Goal: Task Accomplishment & Management: Manage account settings

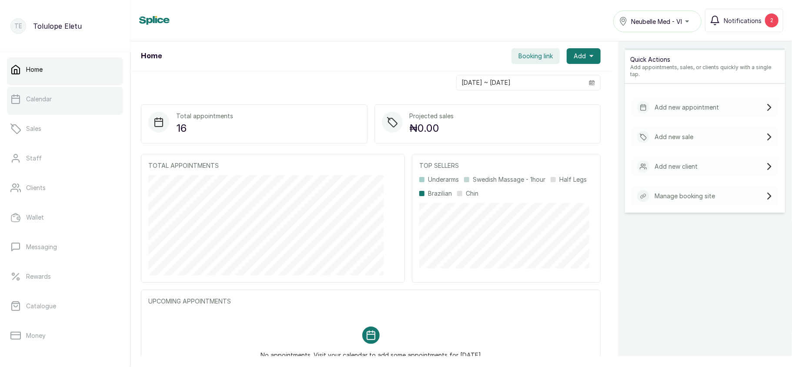
click at [75, 101] on link "Calendar" at bounding box center [65, 99] width 116 height 24
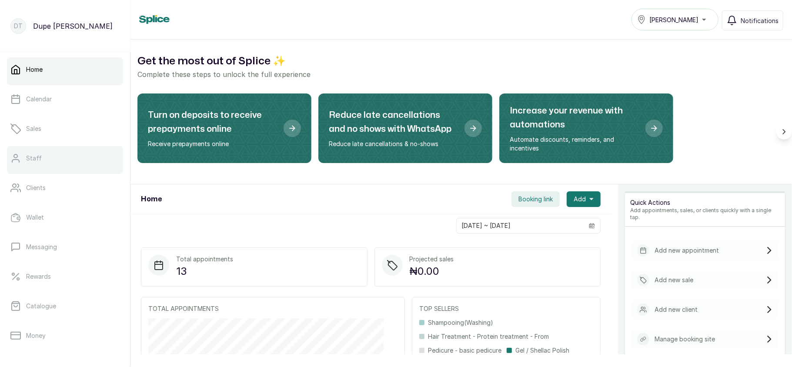
click at [47, 152] on link "Staff" at bounding box center [65, 158] width 116 height 24
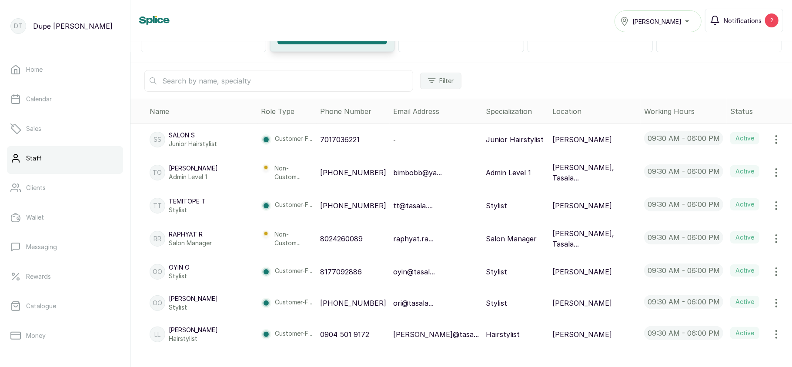
scroll to position [136, 0]
click at [771, 202] on icon "button" at bounding box center [776, 205] width 10 height 10
click at [712, 227] on span "Edit" at bounding box center [718, 229] width 13 height 10
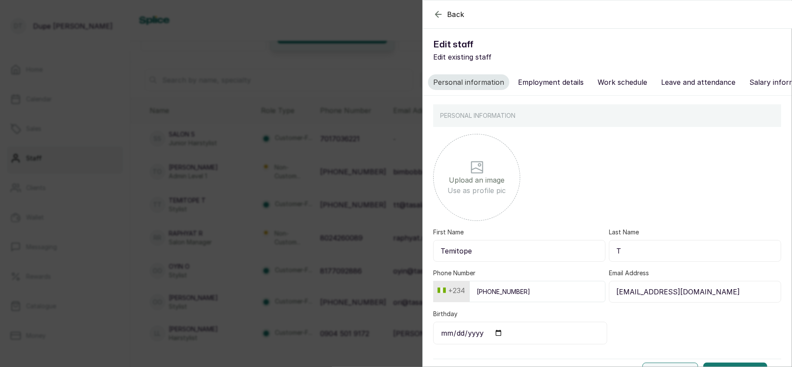
click at [561, 92] on div "Personal information Employment details Work schedule Leave and attendance Sala…" at bounding box center [607, 82] width 369 height 27
click at [555, 89] on button "Employment details" at bounding box center [551, 82] width 76 height 16
select select "stylist"
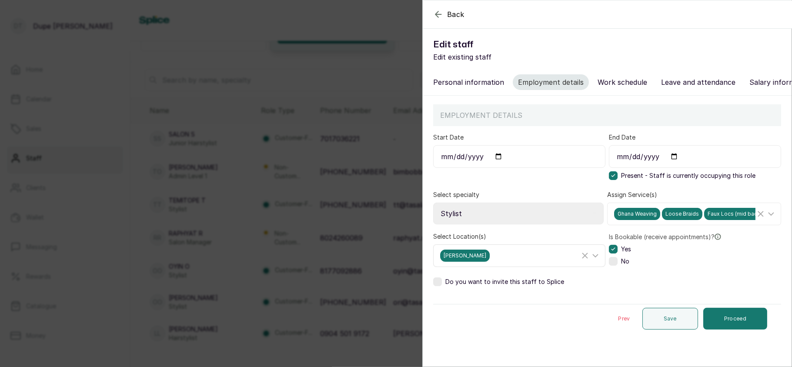
click at [510, 261] on div "Tasala Lekki" at bounding box center [510, 256] width 140 height 12
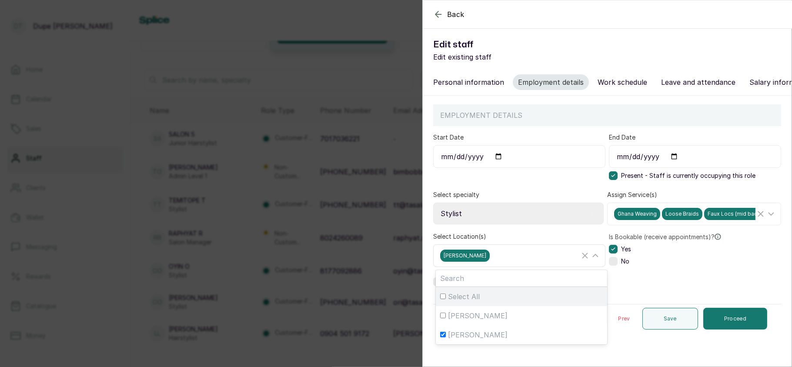
click at [461, 302] on span "Select All" at bounding box center [464, 296] width 32 height 10
click at [446, 299] on input "Select All" at bounding box center [443, 297] width 6 height 6
checkbox input "true"
click at [461, 302] on span "Select All" at bounding box center [464, 296] width 32 height 10
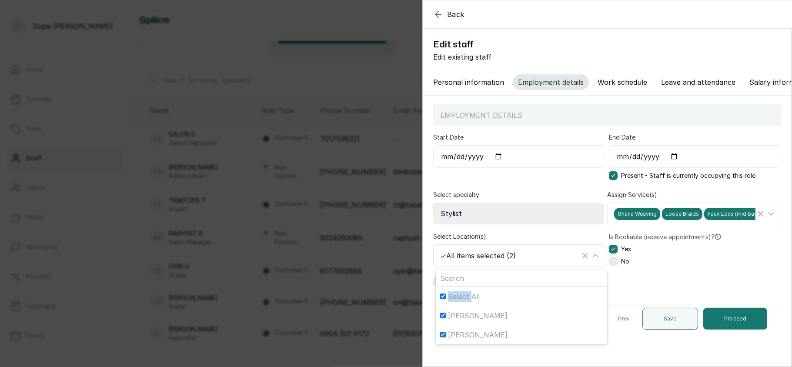
click at [446, 299] on input "Select All" at bounding box center [443, 297] width 6 height 6
checkbox input "false"
click at [464, 321] on span "[PERSON_NAME]" at bounding box center [478, 315] width 60 height 10
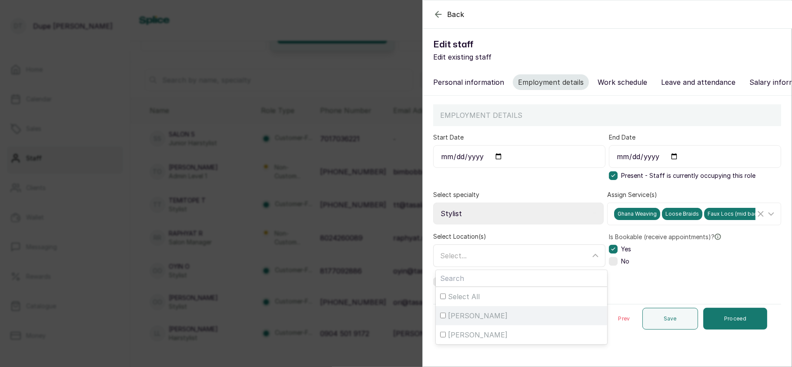
click at [446, 318] on input "[PERSON_NAME]" at bounding box center [443, 316] width 6 height 6
checkbox input "true"
click at [513, 260] on div "[PERSON_NAME]" at bounding box center [510, 256] width 140 height 12
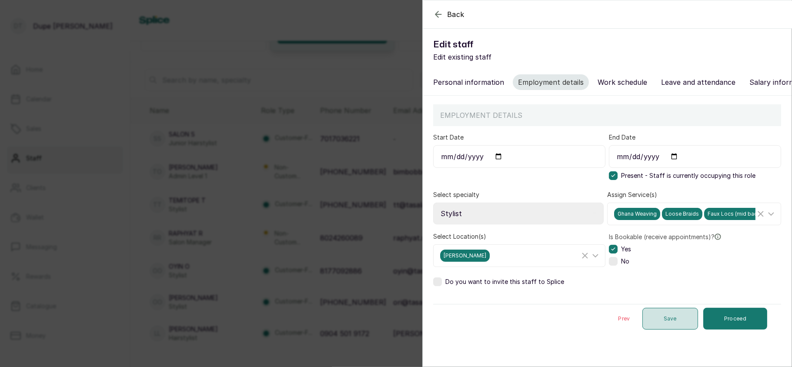
click at [664, 326] on button "Save" at bounding box center [670, 319] width 56 height 22
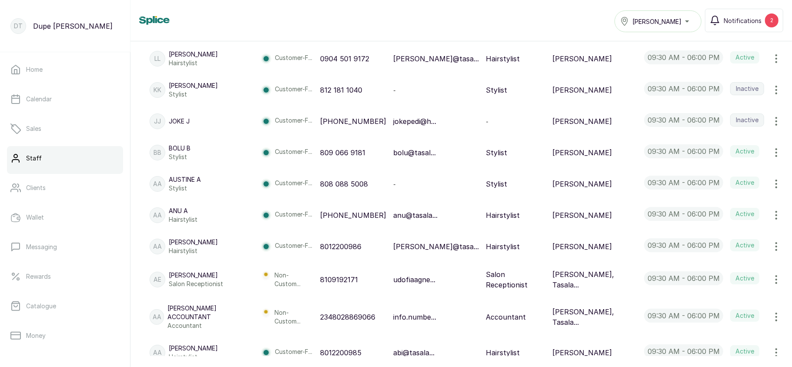
scroll to position [404, 0]
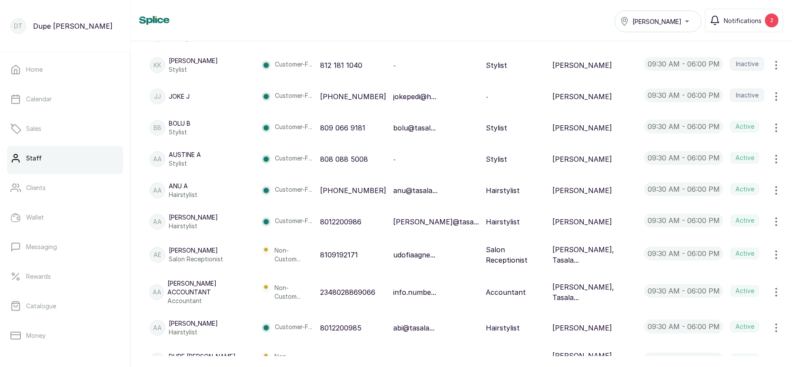
click at [771, 323] on icon "button" at bounding box center [776, 328] width 10 height 10
click at [712, 229] on span "Edit" at bounding box center [718, 234] width 13 height 10
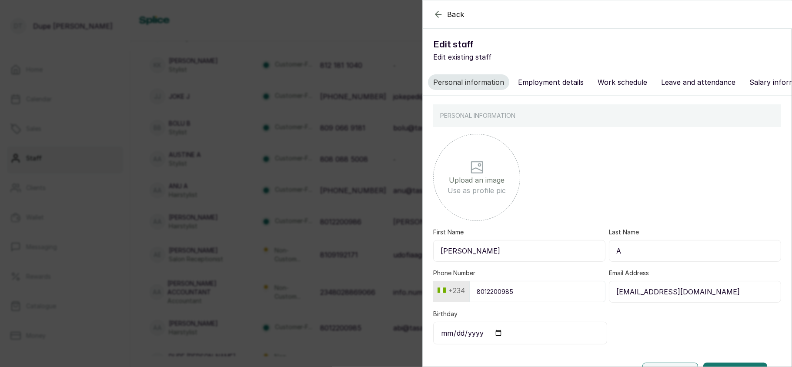
click at [558, 84] on button "Employment details" at bounding box center [551, 82] width 76 height 16
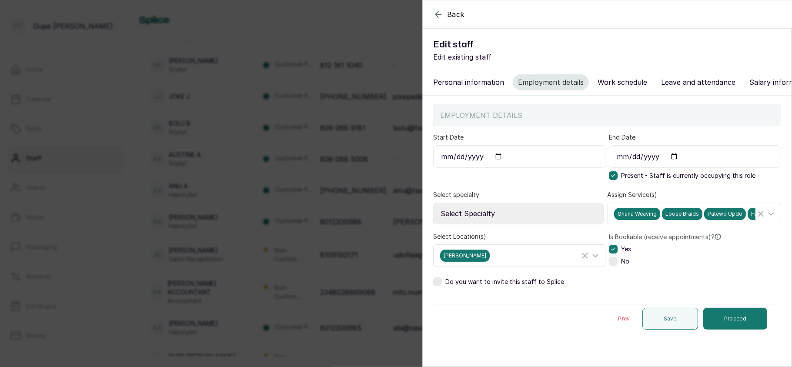
click at [497, 262] on div "[PERSON_NAME]" at bounding box center [510, 256] width 140 height 12
click at [490, 261] on div "[PERSON_NAME]" at bounding box center [510, 256] width 140 height 12
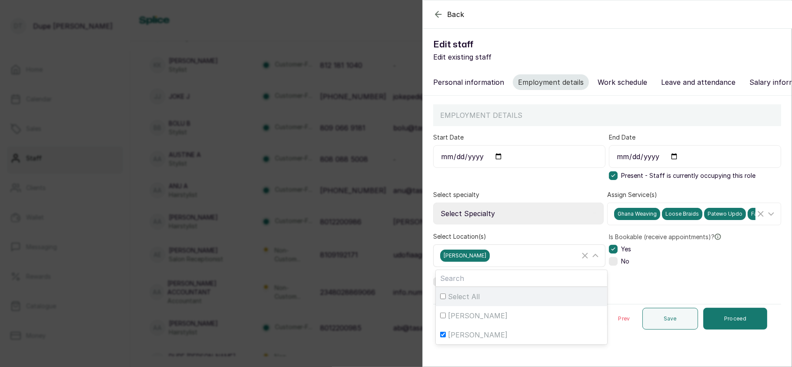
click at [477, 302] on span "Select All" at bounding box center [464, 296] width 32 height 10
click at [446, 299] on input "Select All" at bounding box center [443, 297] width 6 height 6
checkbox input "true"
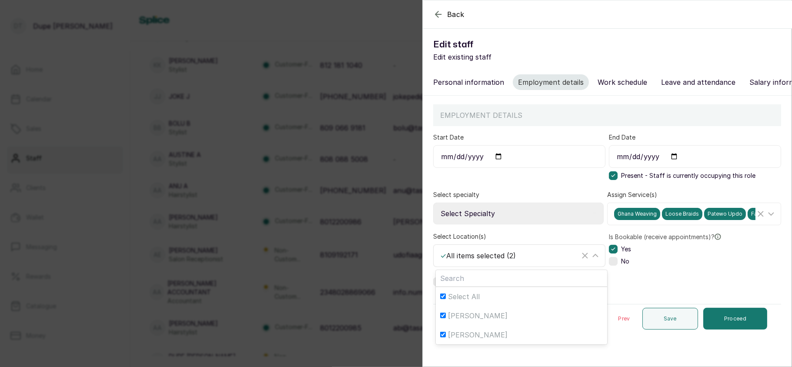
click at [477, 302] on span "Select All" at bounding box center [464, 296] width 32 height 10
click at [446, 299] on input "Select All" at bounding box center [443, 297] width 6 height 6
checkbox input "false"
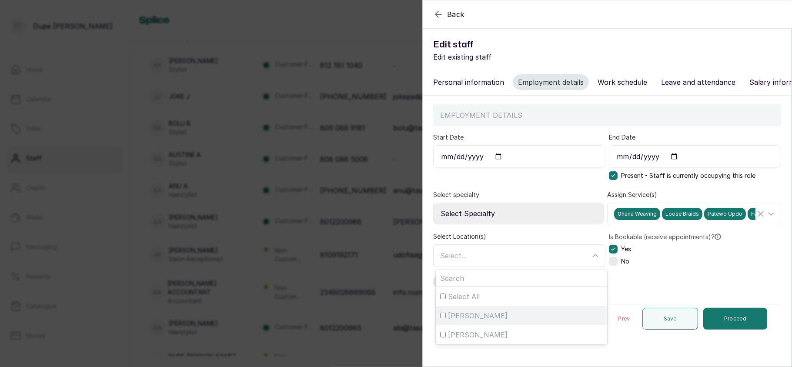
click at [476, 321] on span "[PERSON_NAME]" at bounding box center [478, 315] width 60 height 10
click at [446, 318] on input "[PERSON_NAME]" at bounding box center [443, 316] width 6 height 6
checkbox input "true"
click at [515, 262] on div "[PERSON_NAME]" at bounding box center [510, 256] width 140 height 12
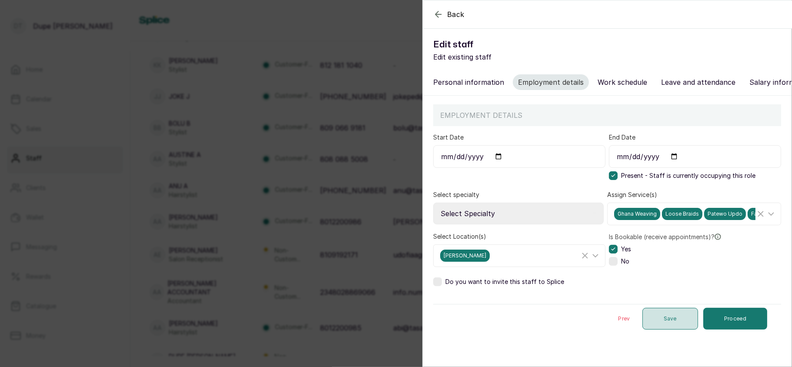
click at [654, 324] on button "Save" at bounding box center [670, 319] width 56 height 22
click at [494, 168] on input "Start Date" at bounding box center [519, 156] width 172 height 23
type input "2025-07-01"
click at [650, 326] on button "Save" at bounding box center [670, 319] width 56 height 22
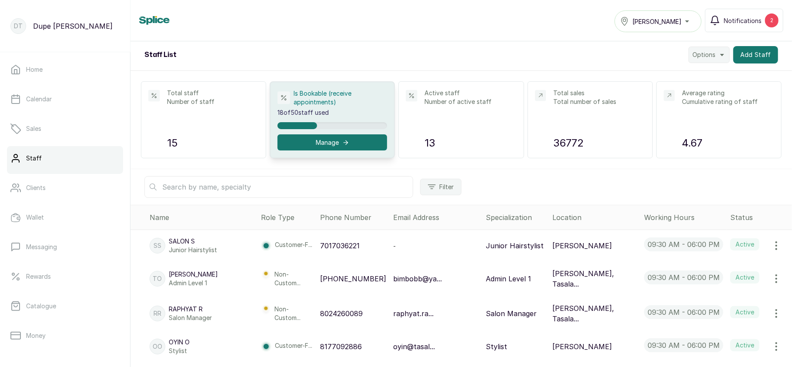
scroll to position [0, 0]
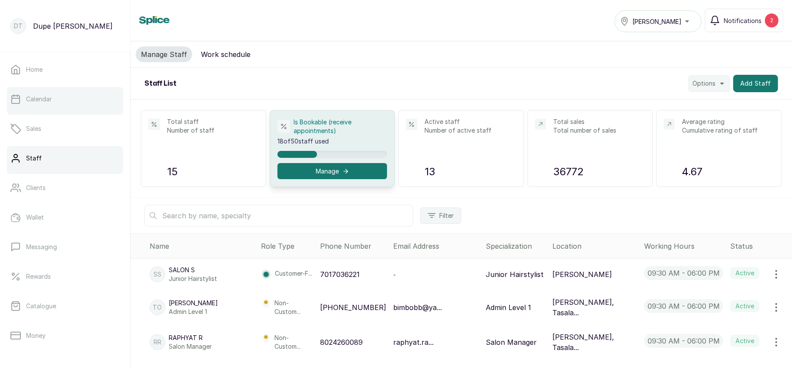
click at [56, 100] on link "Calendar" at bounding box center [65, 99] width 116 height 24
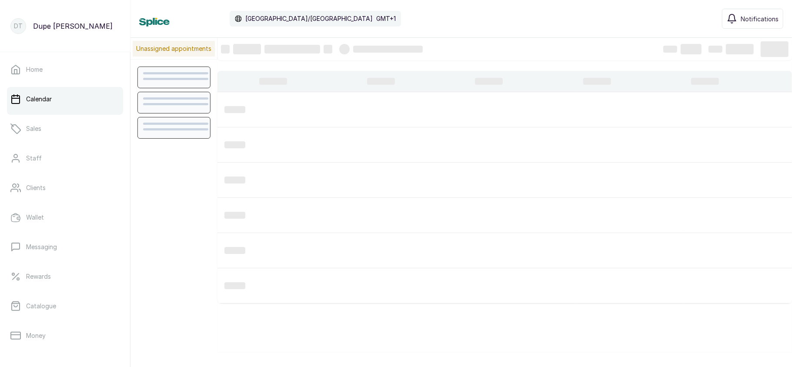
scroll to position [293, 0]
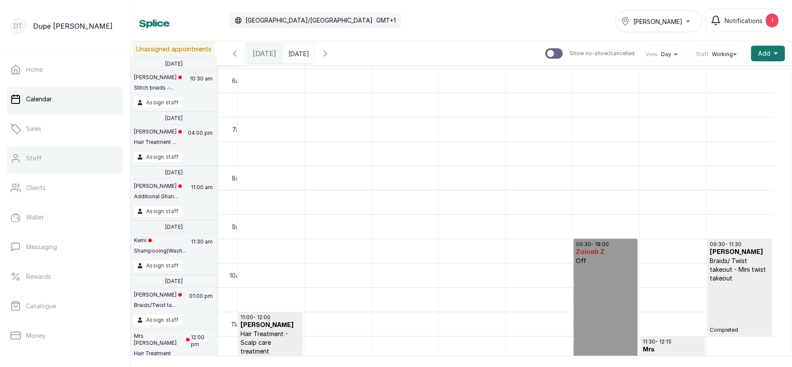
click at [67, 157] on link "Staff" at bounding box center [65, 158] width 116 height 24
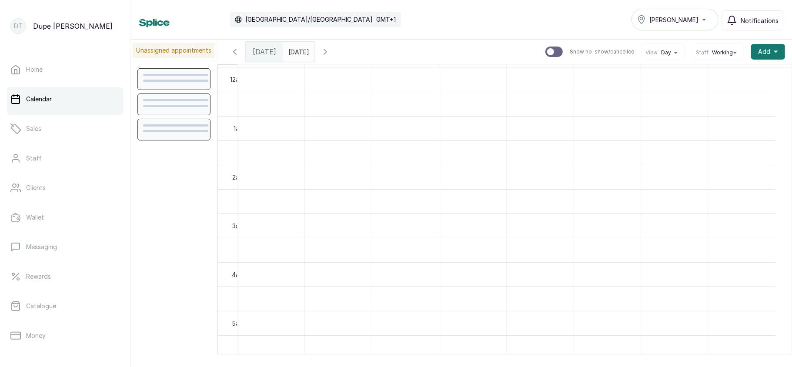
scroll to position [293, 0]
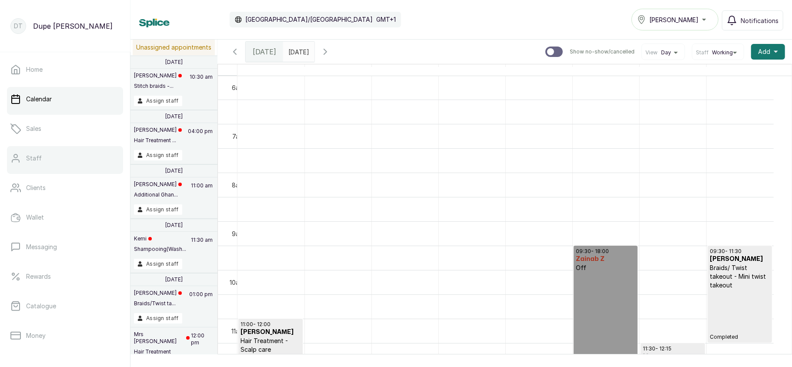
click at [77, 160] on link "Staff" at bounding box center [65, 158] width 116 height 24
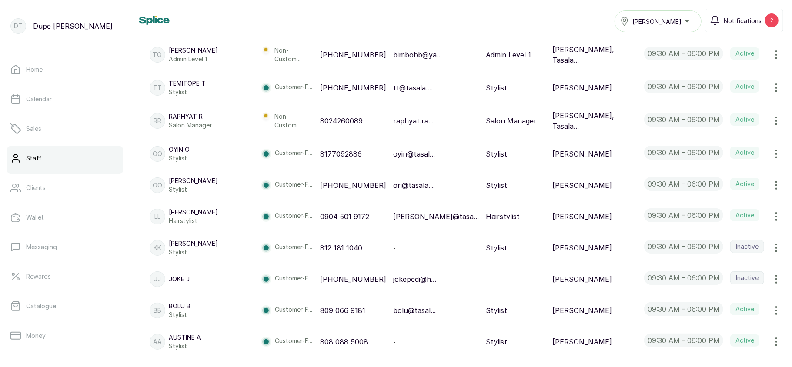
scroll to position [255, 0]
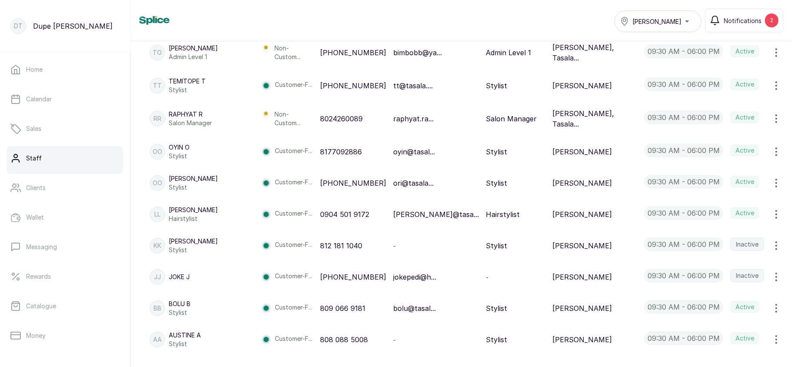
click at [771, 178] on icon "button" at bounding box center [776, 183] width 10 height 10
click at [712, 202] on span "Edit" at bounding box center [718, 207] width 13 height 10
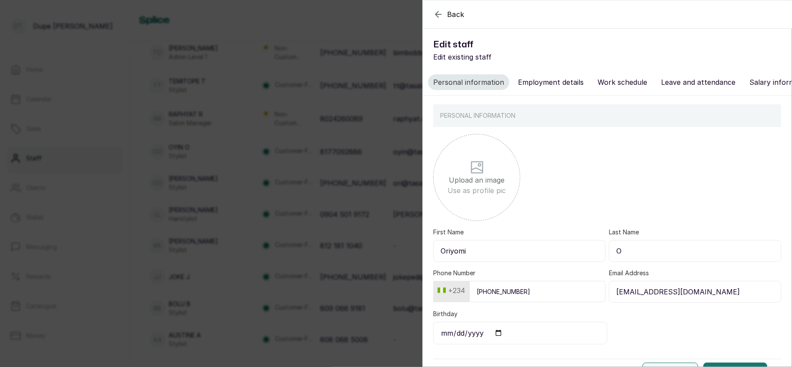
click at [545, 82] on button "Employment details" at bounding box center [551, 82] width 76 height 16
select select "stylist"
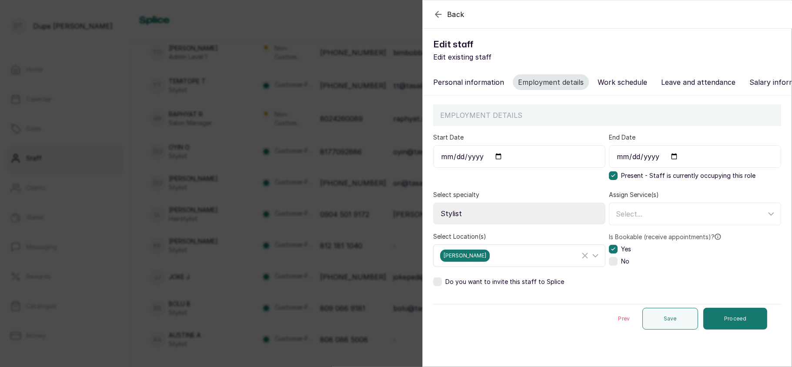
click at [519, 267] on div "[PERSON_NAME]" at bounding box center [519, 256] width 171 height 22
click at [494, 267] on div "[PERSON_NAME]" at bounding box center [519, 256] width 171 height 22
click at [494, 262] on div "[PERSON_NAME]" at bounding box center [510, 256] width 140 height 12
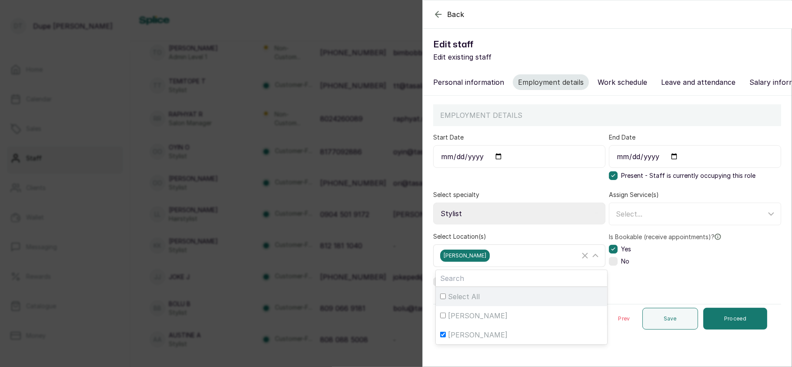
click at [476, 302] on span "Select All" at bounding box center [464, 296] width 32 height 10
click at [446, 299] on input "Select All" at bounding box center [443, 297] width 6 height 6
checkbox input "true"
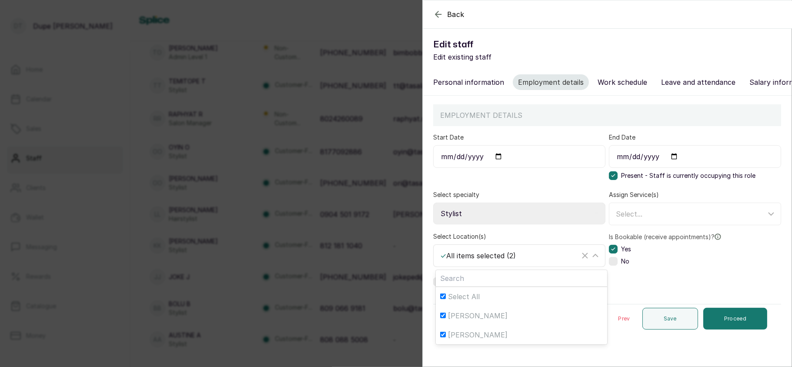
click at [475, 340] on span "[PERSON_NAME]" at bounding box center [478, 335] width 60 height 10
click at [446, 337] on input "[PERSON_NAME]" at bounding box center [443, 335] width 6 height 6
checkbox input "false"
click at [651, 325] on button "Save" at bounding box center [670, 319] width 56 height 22
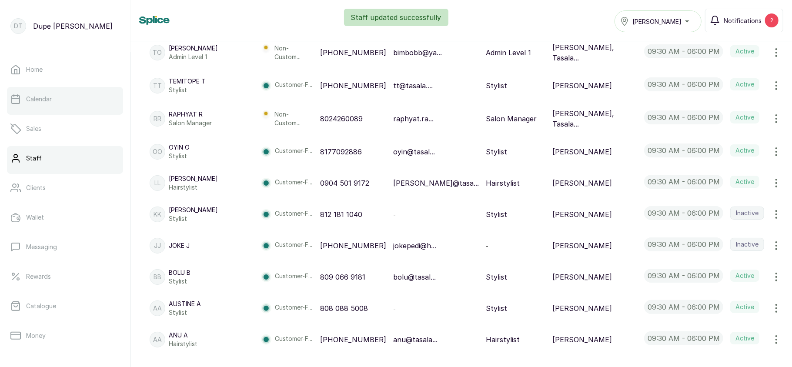
click at [45, 96] on p "Calendar" at bounding box center [39, 99] width 26 height 9
